Goal: Transaction & Acquisition: Register for event/course

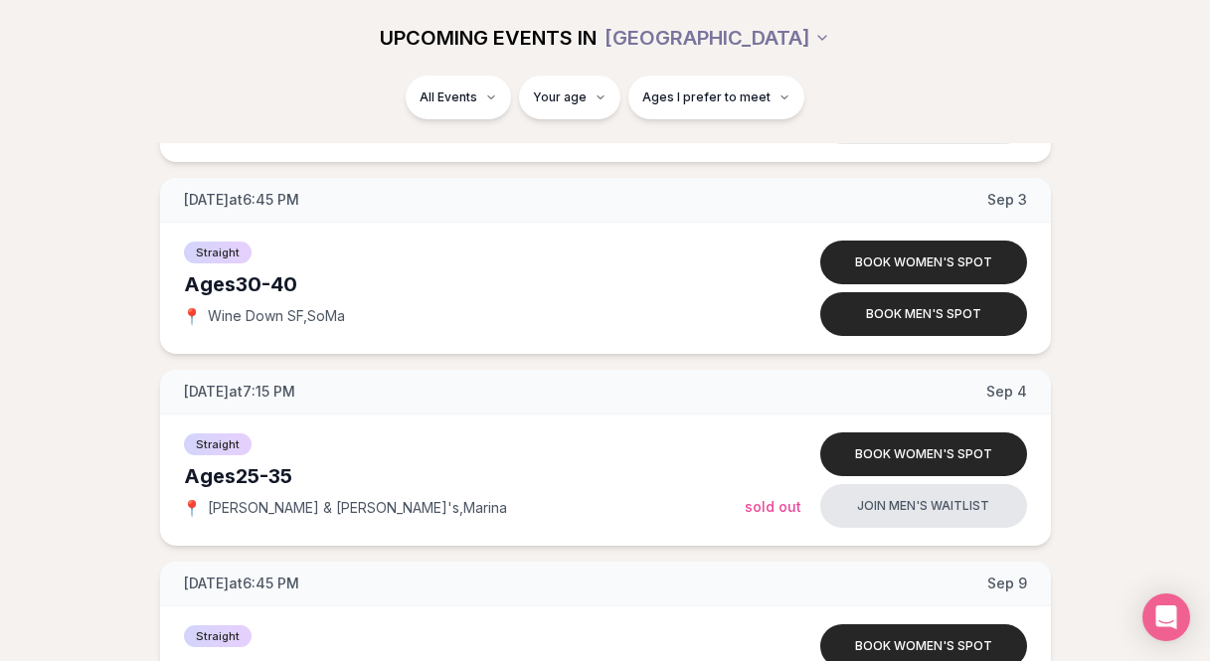
scroll to position [1961, 0]
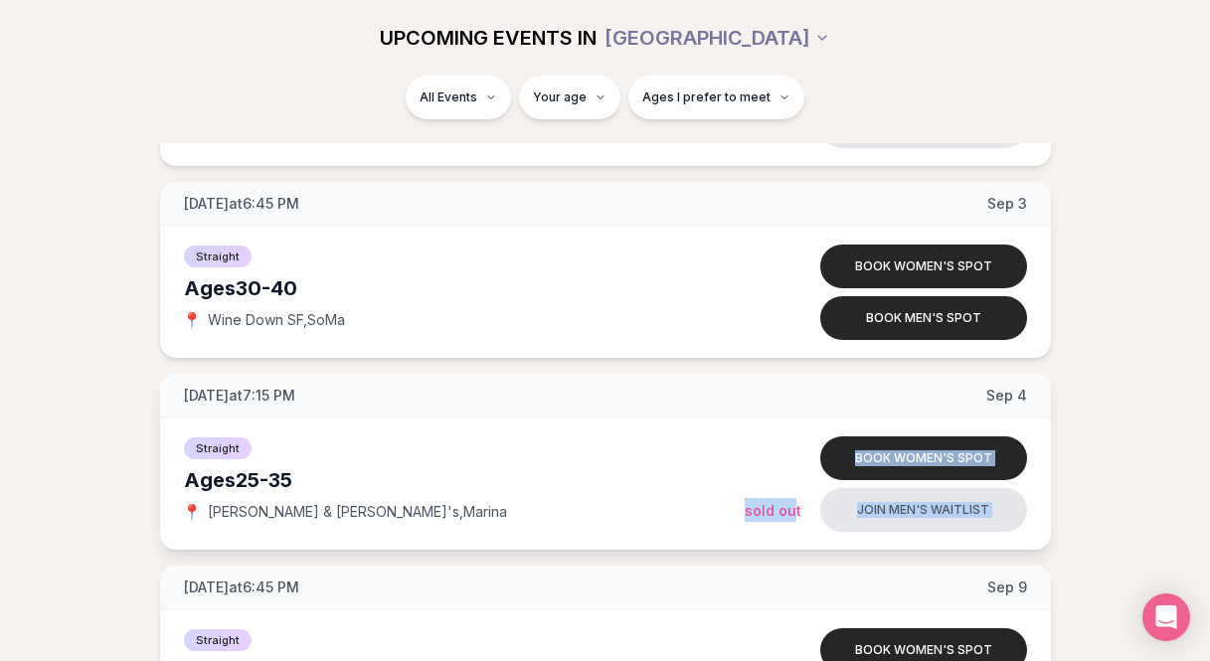
drag, startPoint x: 794, startPoint y: 509, endPoint x: 720, endPoint y: 511, distance: 73.6
click at [719, 511] on div "Straight Ages 25-35 📍 Rick & Roxy's , Marina Book women's spot Join men's waitl…" at bounding box center [605, 484] width 891 height 131
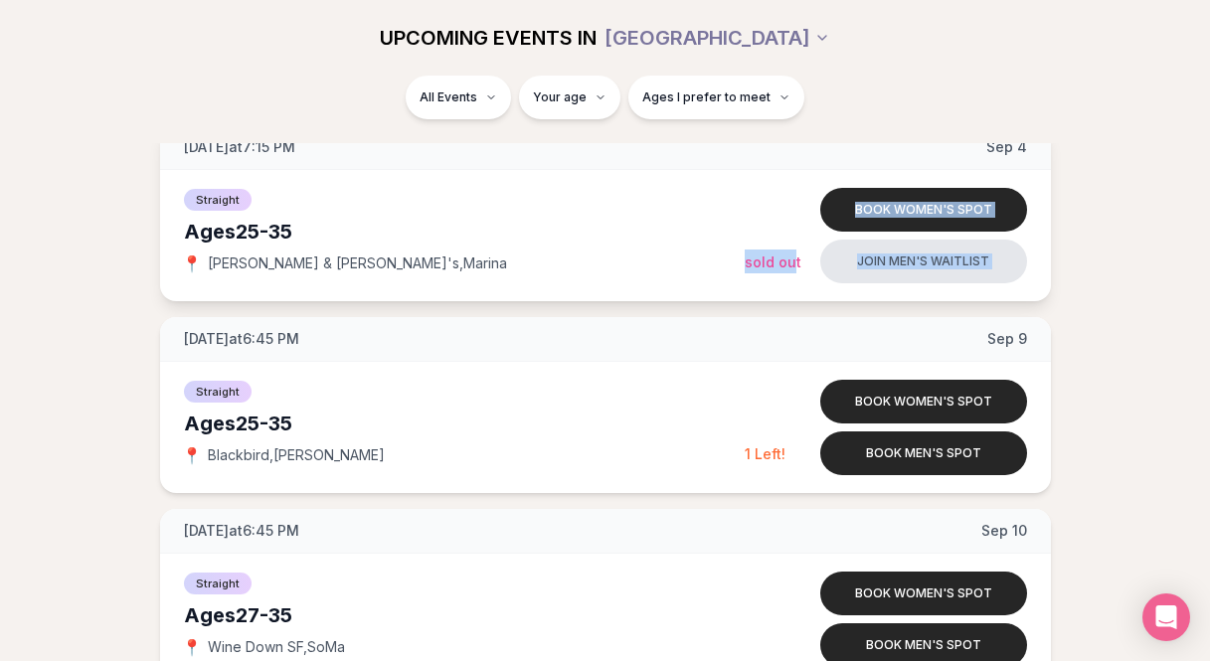
scroll to position [2135, 0]
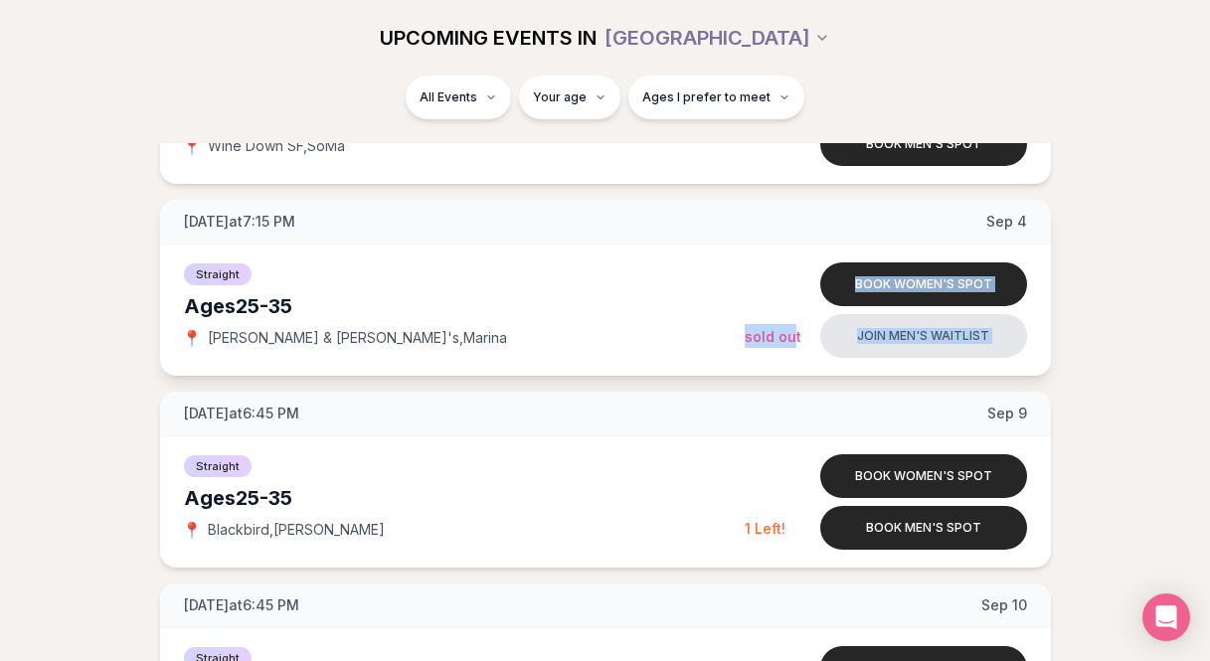
click at [768, 288] on div at bounding box center [775, 285] width 60 height 20
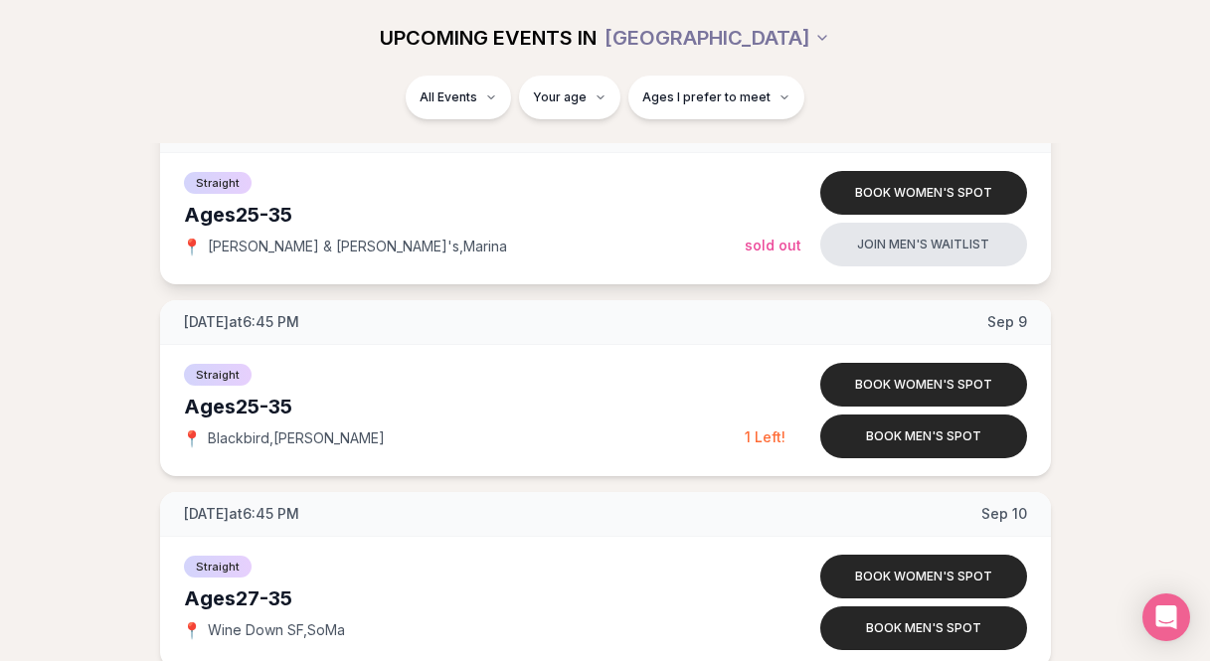
scroll to position [2273, 0]
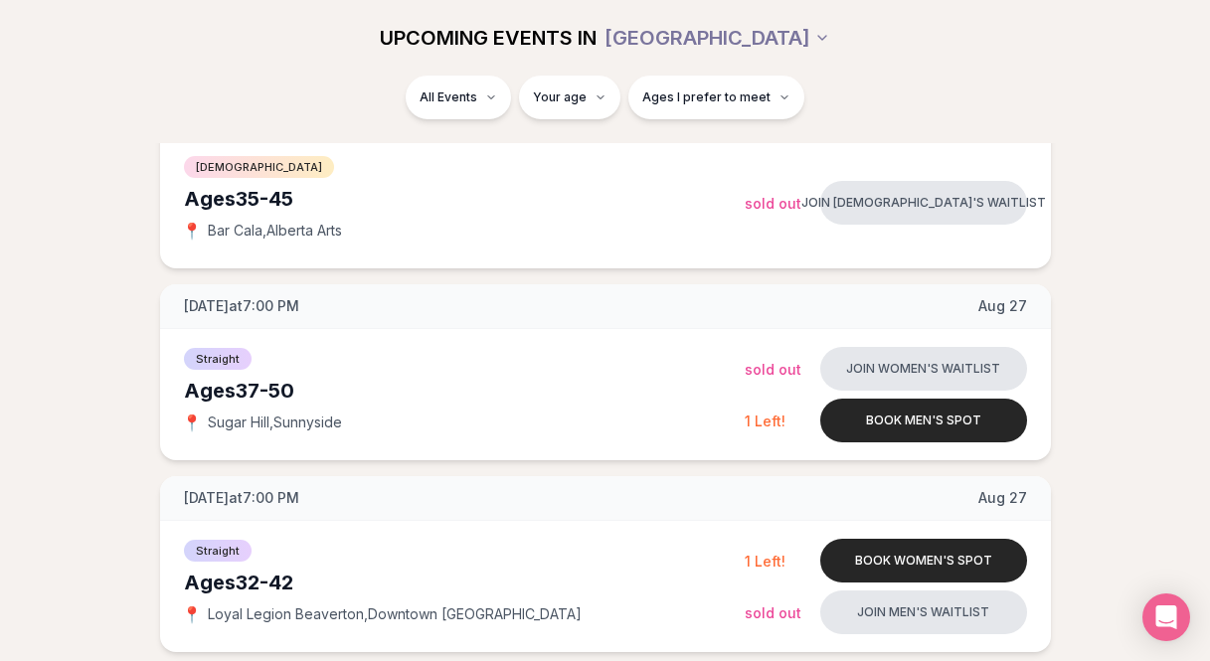
scroll to position [2505, 0]
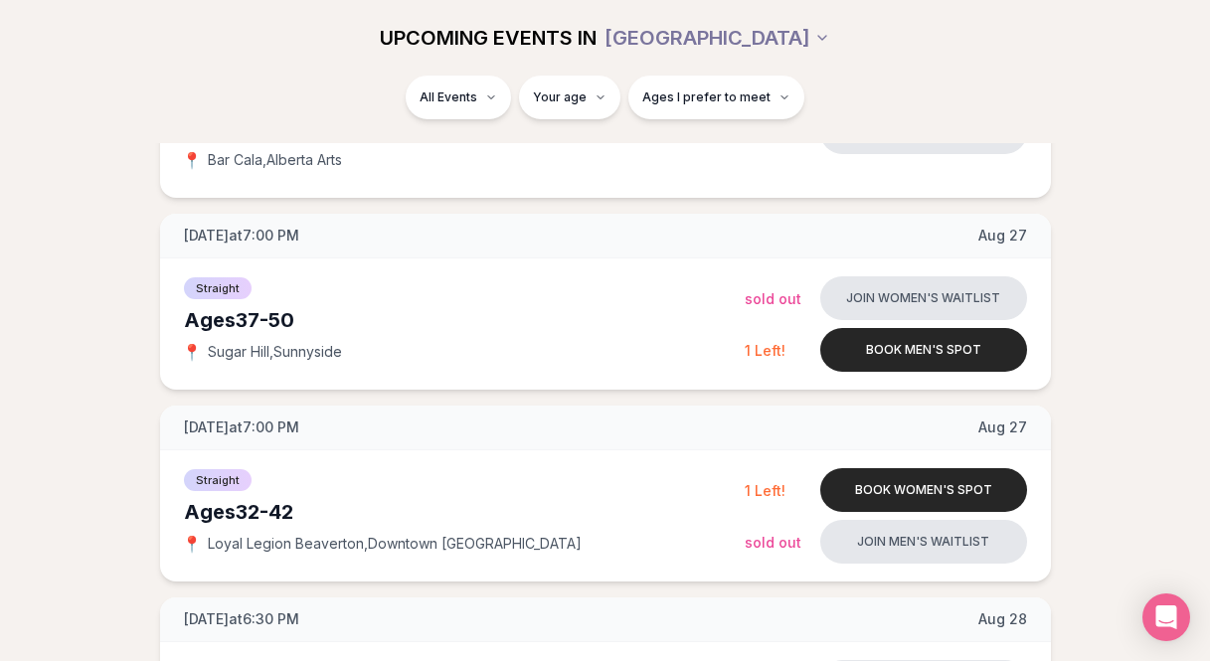
click at [548, 51] on span "UPCOMING EVENTS IN" at bounding box center [488, 38] width 217 height 28
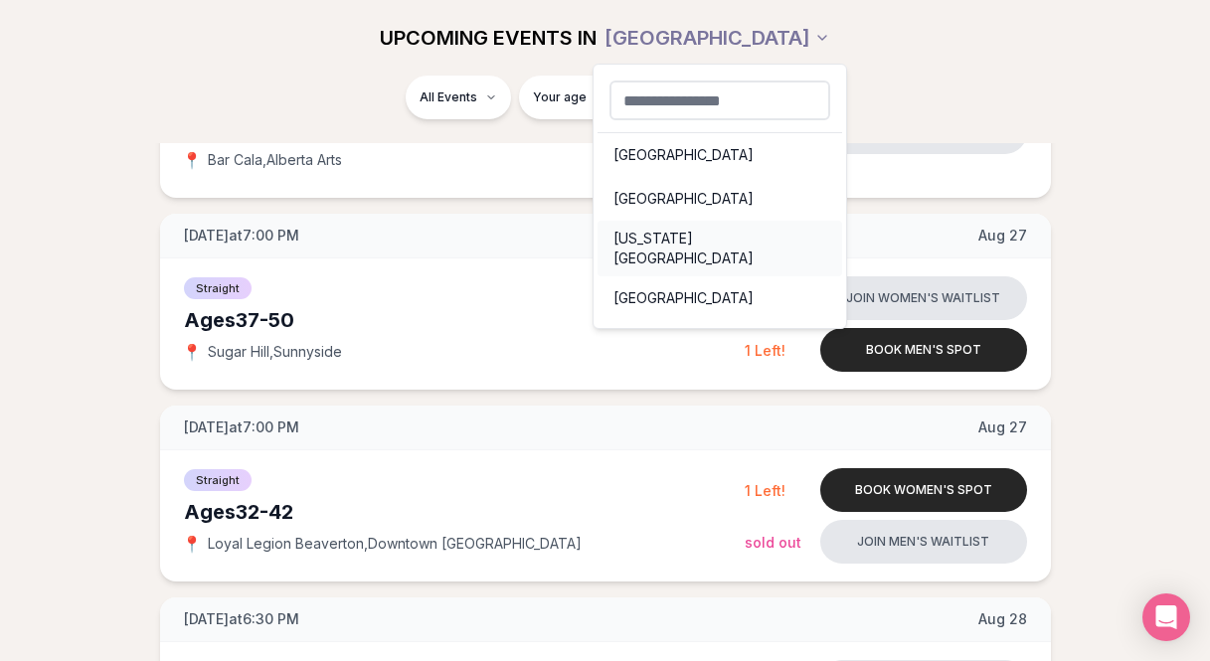
click at [703, 254] on div "[US_STATE][GEOGRAPHIC_DATA]" at bounding box center [720, 249] width 245 height 56
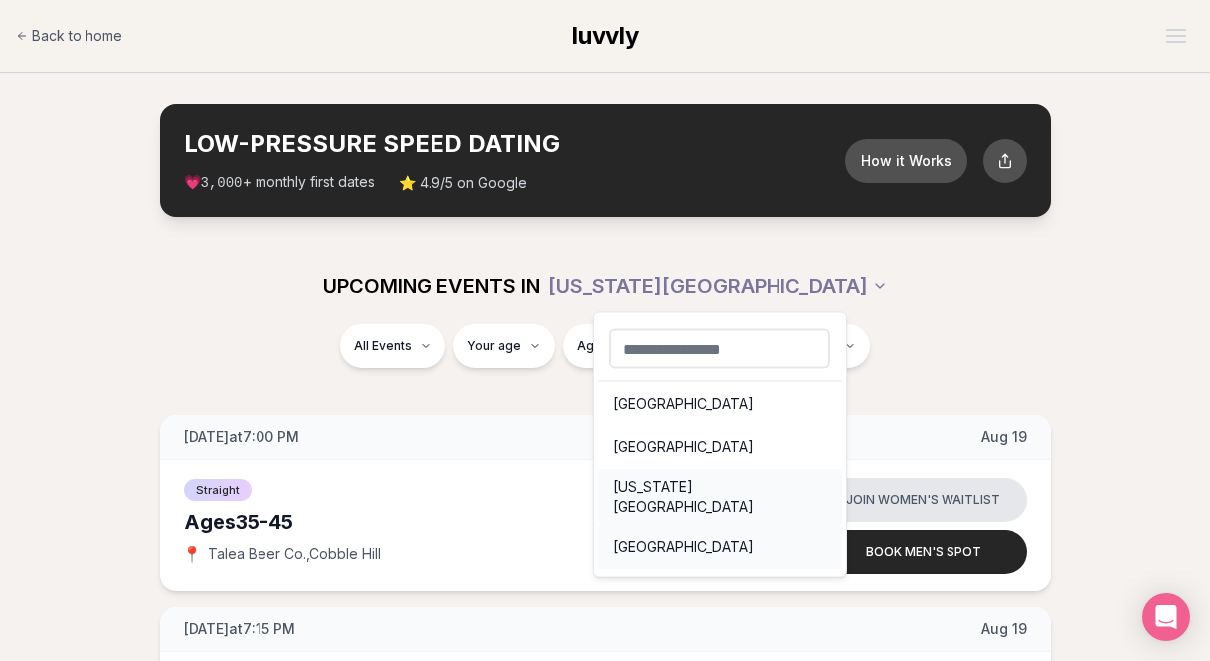
click at [736, 529] on div "[GEOGRAPHIC_DATA]" at bounding box center [720, 547] width 245 height 44
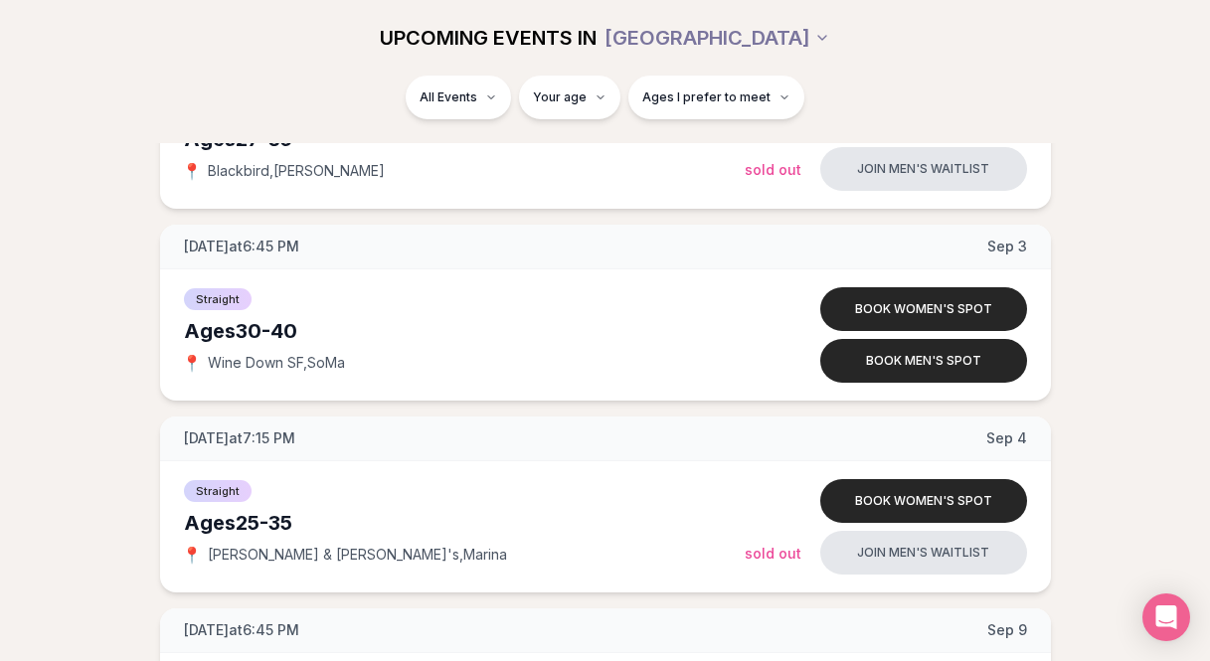
scroll to position [1984, 0]
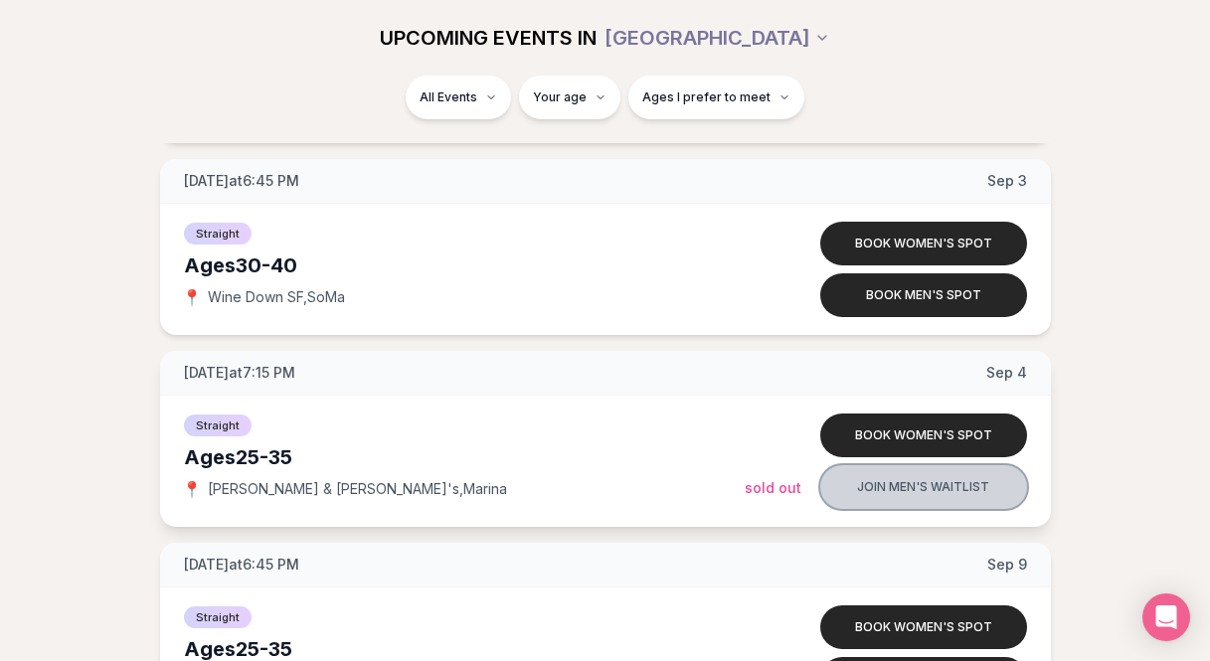
click at [861, 486] on button "Join men's waitlist" at bounding box center [924, 487] width 207 height 44
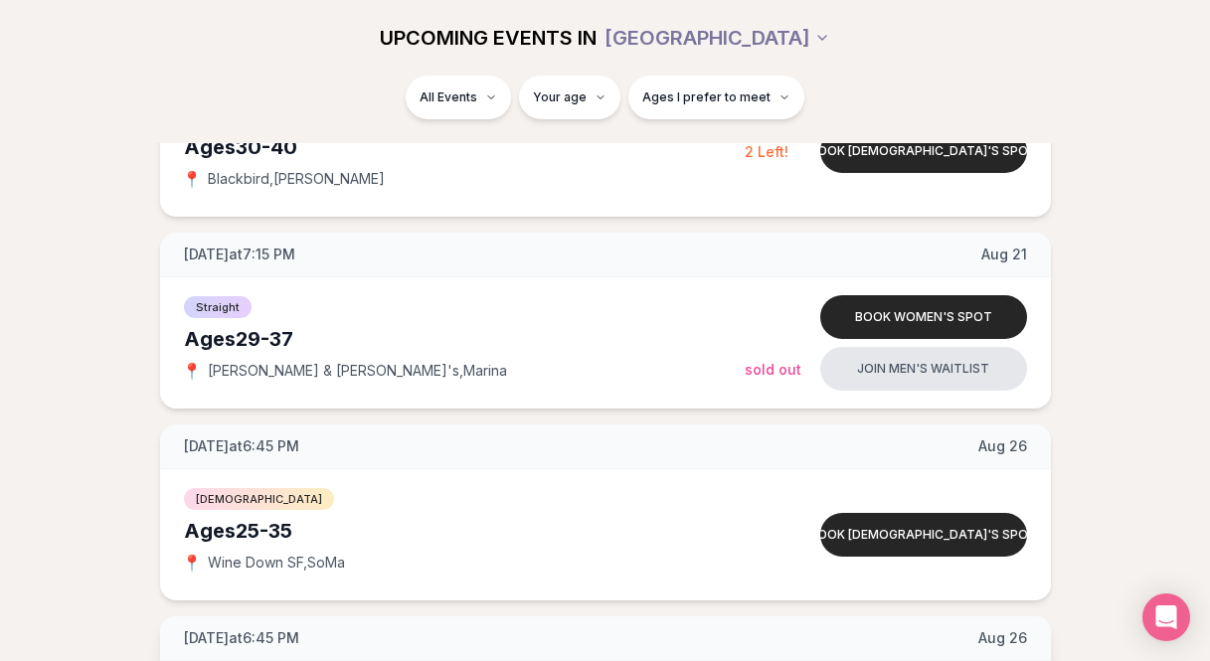
scroll to position [99, 0]
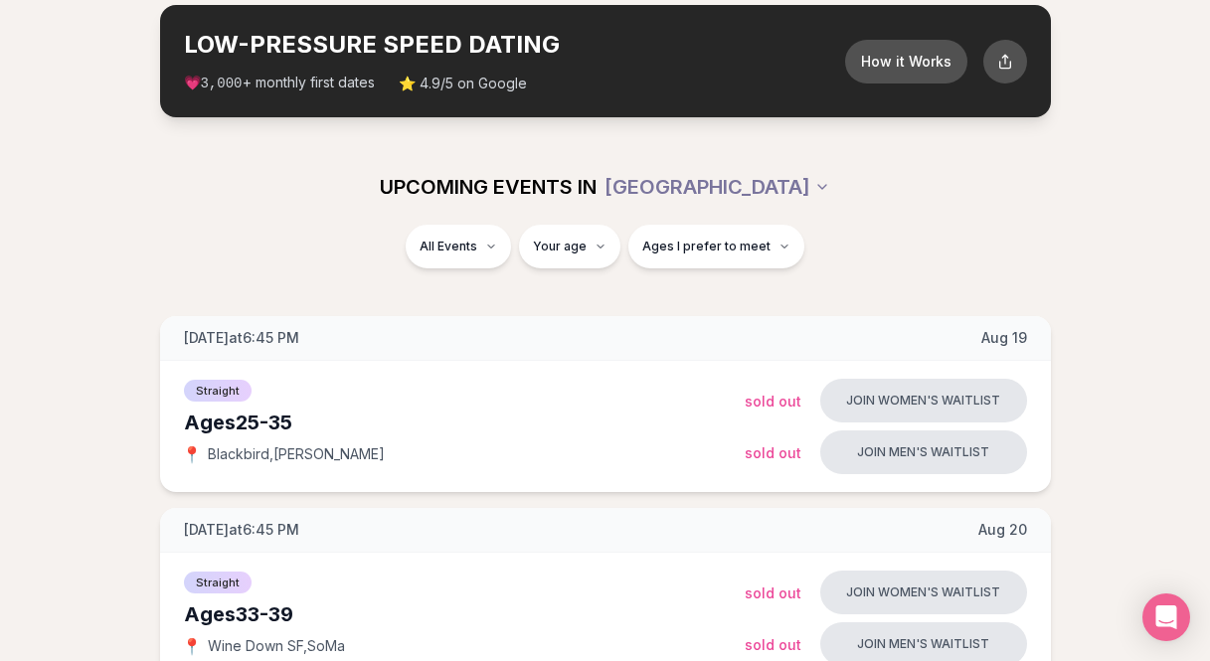
click at [427, 85] on span "⭐ 4.9/5 on Google" at bounding box center [463, 84] width 128 height 20
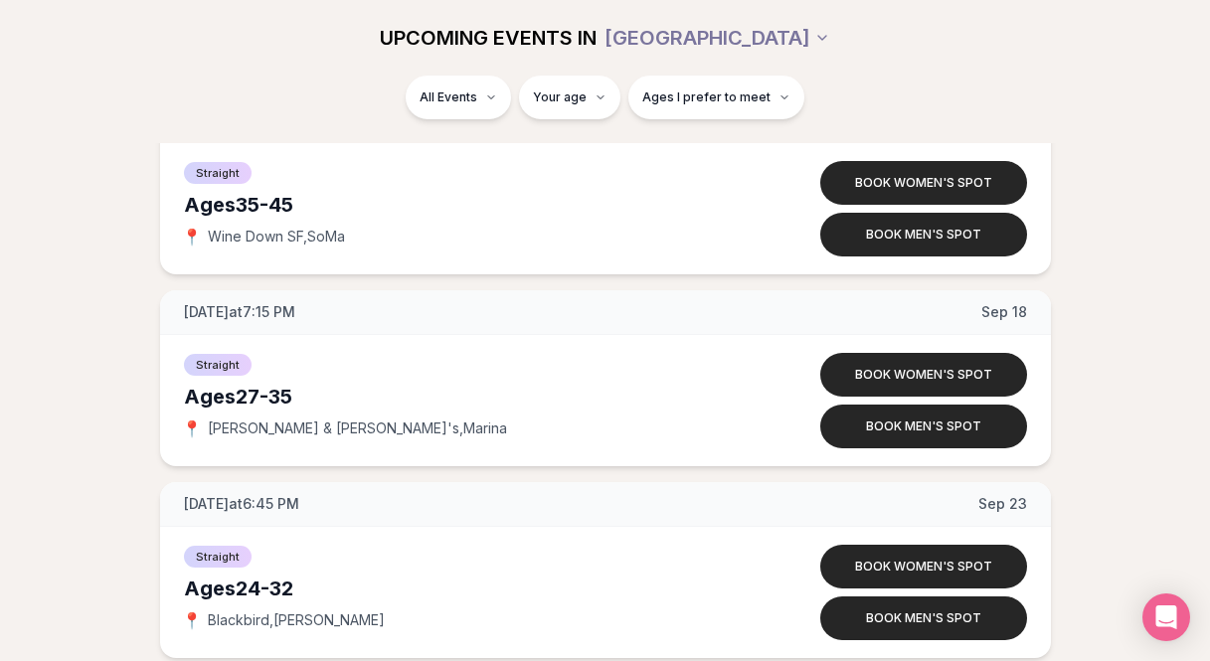
scroll to position [3218, 0]
